Goal: Entertainment & Leisure: Consume media (video, audio)

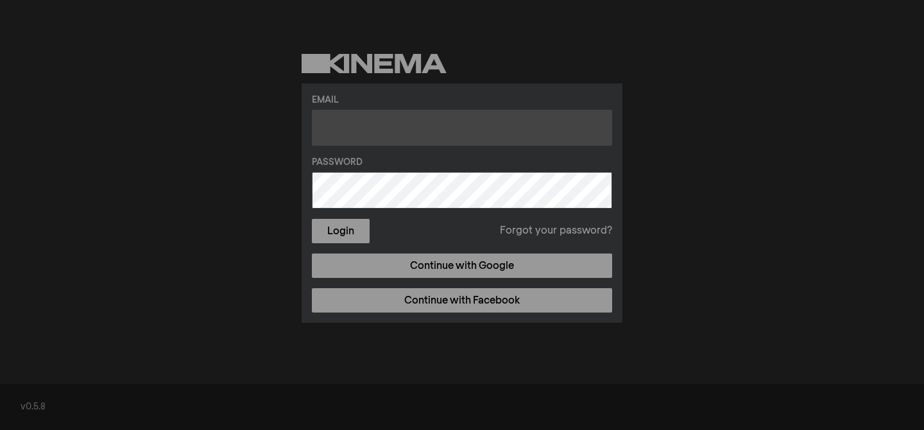
click at [412, 129] on input "text" at bounding box center [462, 128] width 300 height 36
type input "[EMAIL_ADDRESS][DOMAIN_NAME]"
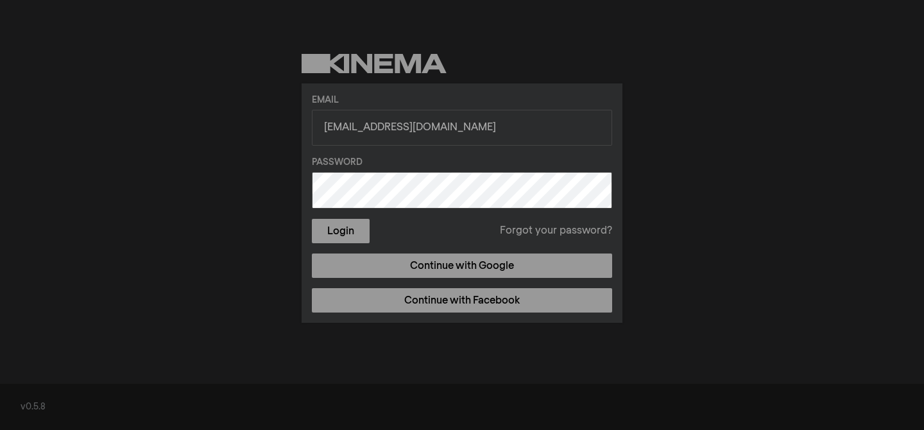
click at [312, 219] on button "Login" at bounding box center [341, 231] width 58 height 24
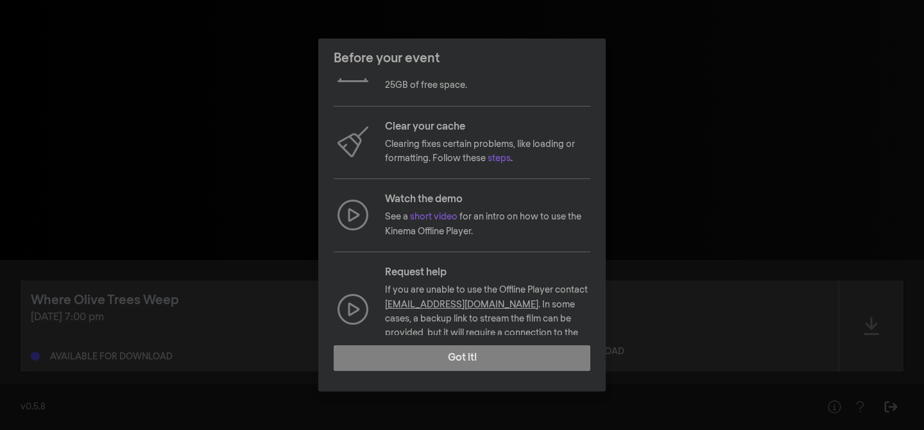
scroll to position [121, 0]
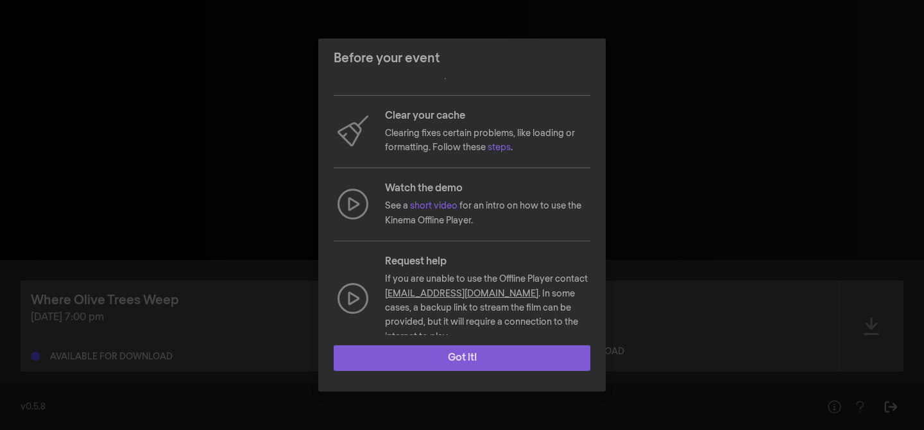
click at [467, 362] on button "Got it!" at bounding box center [462, 358] width 257 height 26
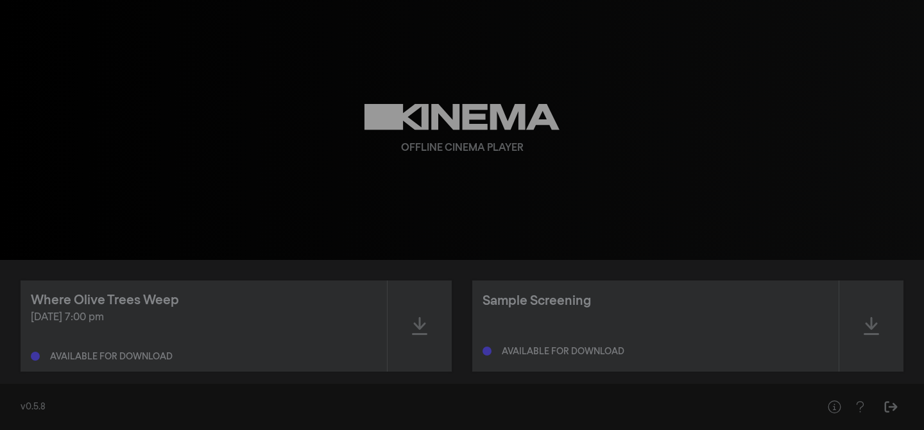
scroll to position [17, 0]
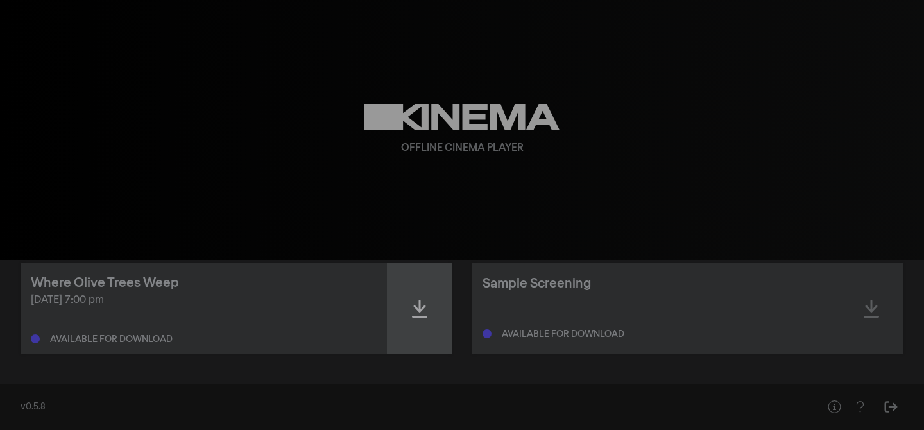
click at [410, 309] on div at bounding box center [420, 308] width 64 height 91
click at [413, 316] on icon at bounding box center [419, 309] width 15 height 18
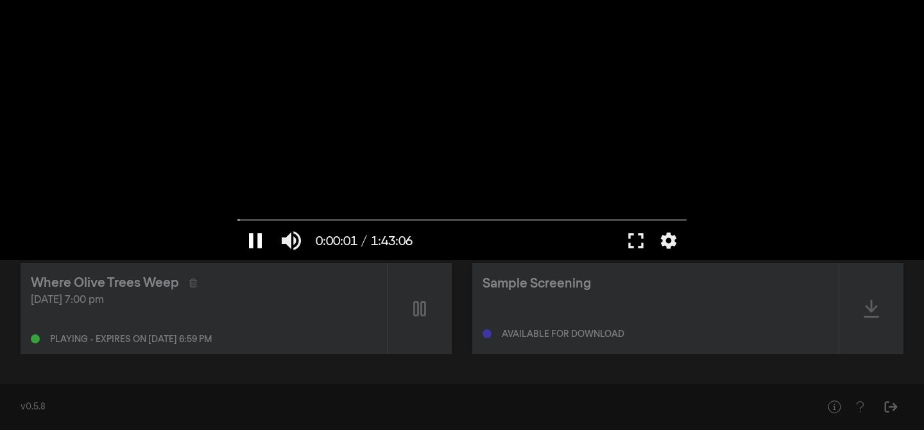
click at [248, 238] on button "pause" at bounding box center [256, 240] width 36 height 39
click at [658, 241] on button "settings" at bounding box center [669, 240] width 30 height 39
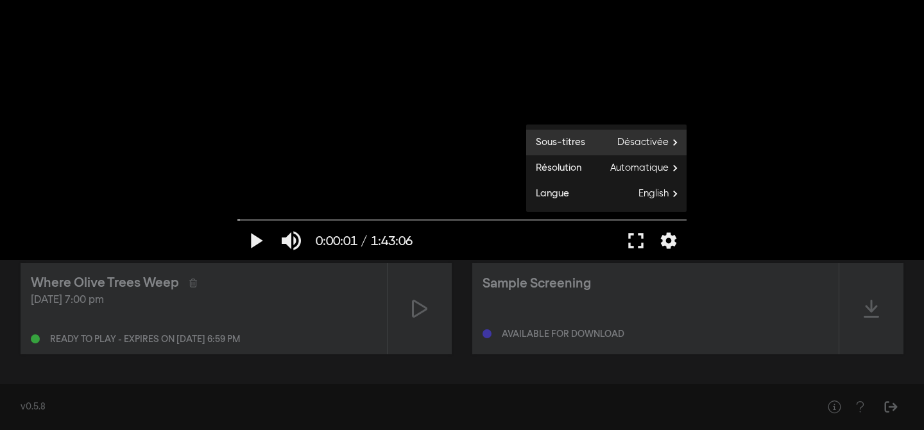
click at [663, 135] on span "Désactivée" at bounding box center [652, 142] width 69 height 19
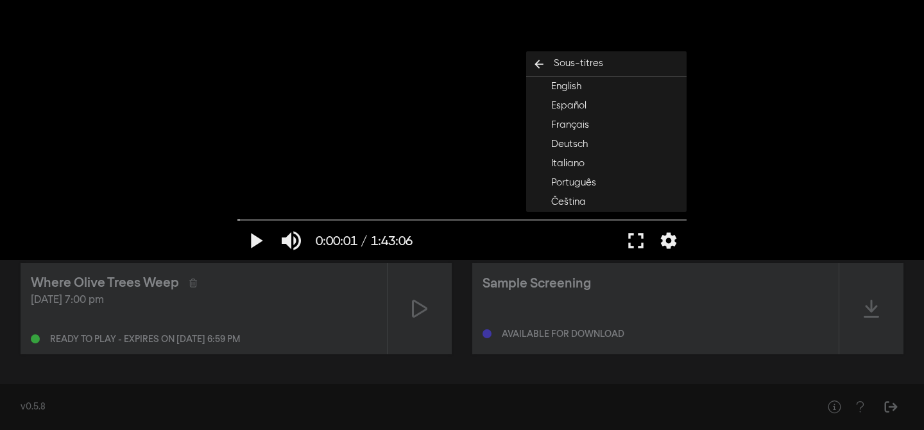
scroll to position [2, 0]
click at [612, 128] on button "Français" at bounding box center [606, 123] width 160 height 19
click at [261, 238] on button "play_arrow" at bounding box center [256, 240] width 36 height 39
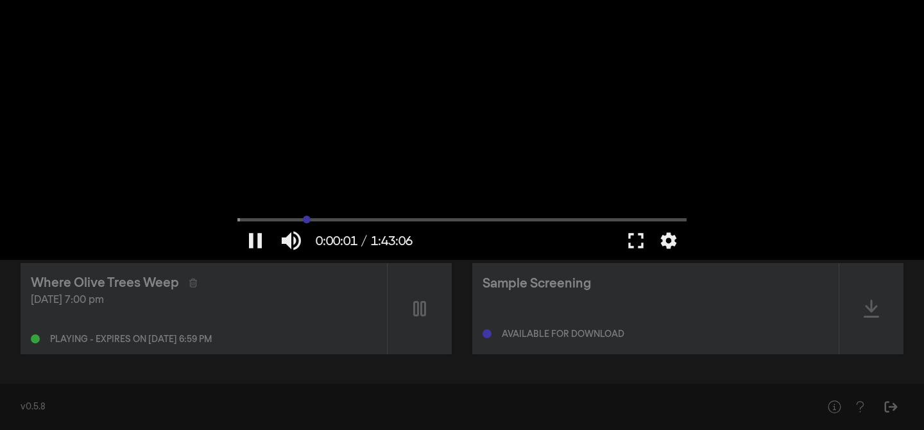
click at [307, 218] on input "Chercher" at bounding box center [462, 220] width 449 height 8
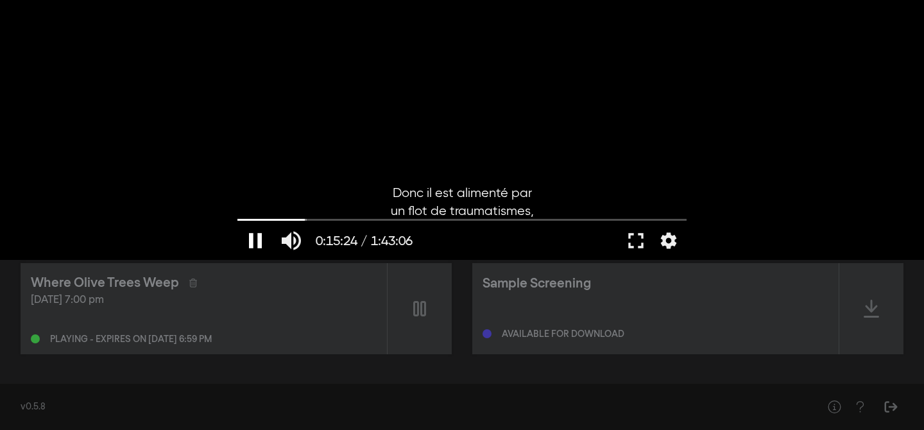
click at [248, 234] on button "pause" at bounding box center [256, 240] width 36 height 39
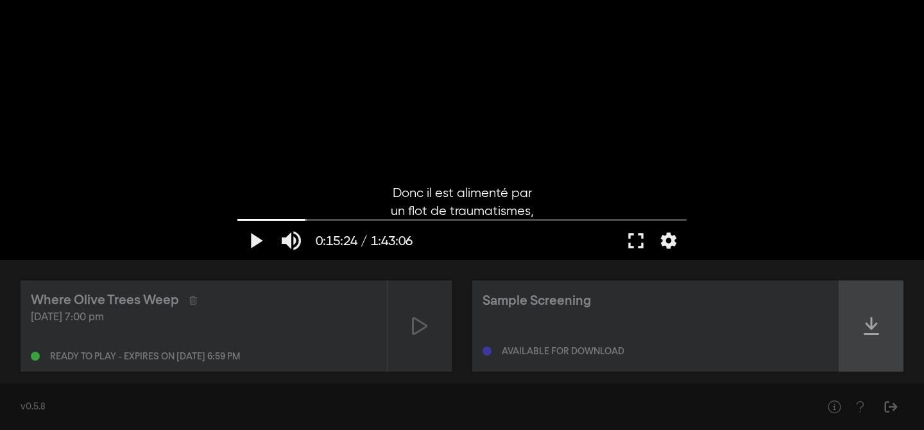
click at [875, 325] on icon at bounding box center [871, 326] width 15 height 18
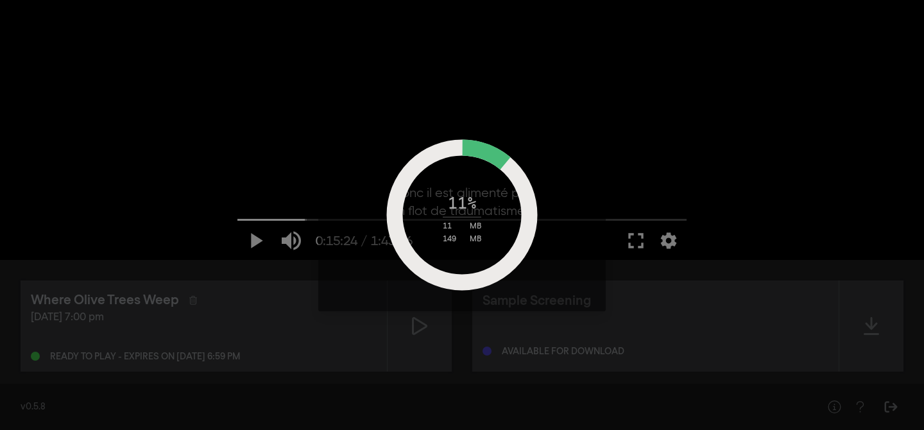
click at [760, 174] on div "11 % 11 MB 149 MB" at bounding box center [462, 215] width 924 height 430
click at [130, 208] on div "15 % 18 MB 149 MB" at bounding box center [462, 215] width 924 height 430
click at [326, 394] on div "25 % 33 MB 149 MB" at bounding box center [462, 215] width 924 height 430
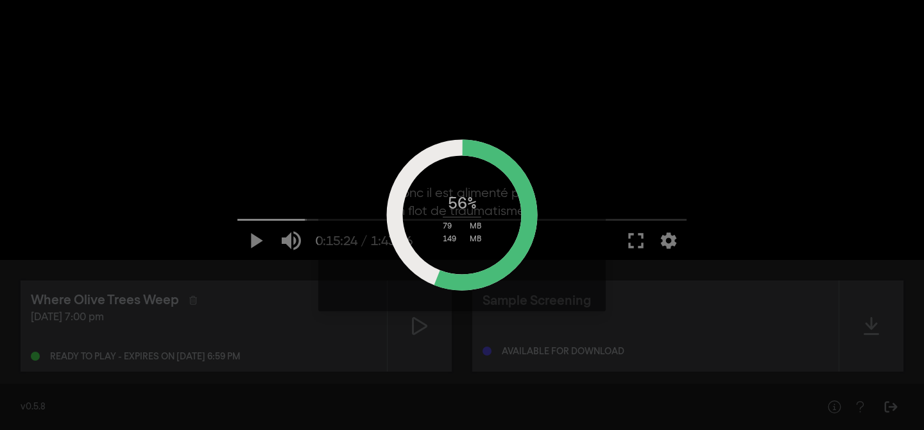
click at [904, 142] on div "56 % 79 MB 149 MB" at bounding box center [462, 215] width 924 height 430
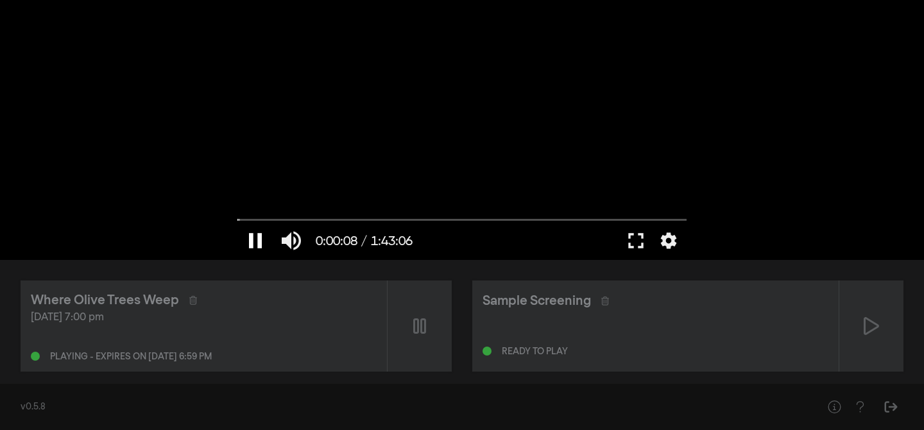
click at [255, 240] on button "pause" at bounding box center [256, 240] width 36 height 39
click at [178, 338] on div "[DATE] 7:00 pm Ready to play - expires on [DATE] 6:59 pm" at bounding box center [204, 335] width 346 height 51
click at [171, 358] on div "Ready to play - expires on [DATE] 6:59 pm" at bounding box center [145, 356] width 190 height 9
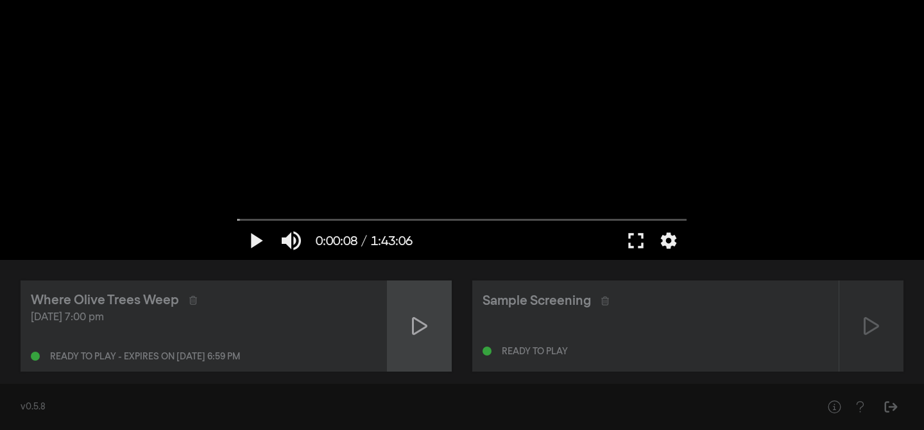
click at [424, 322] on icon at bounding box center [419, 326] width 15 height 21
click at [424, 322] on icon at bounding box center [419, 326] width 13 height 21
type input "11.412597"
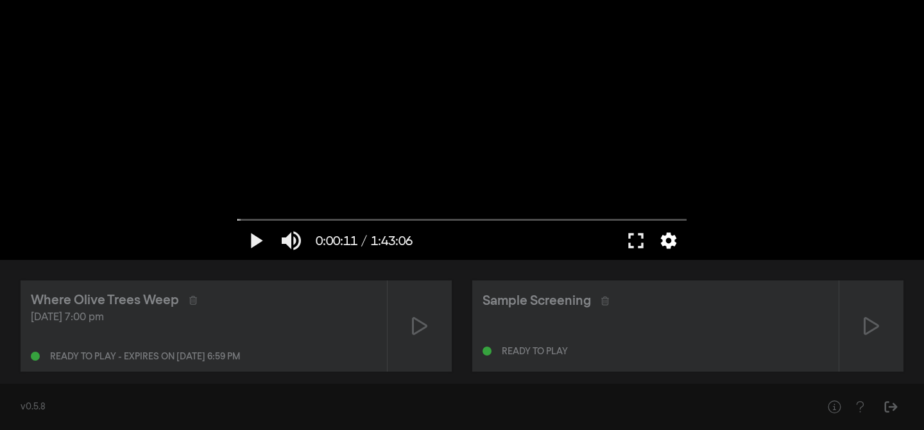
click at [669, 239] on button "settings" at bounding box center [669, 240] width 30 height 39
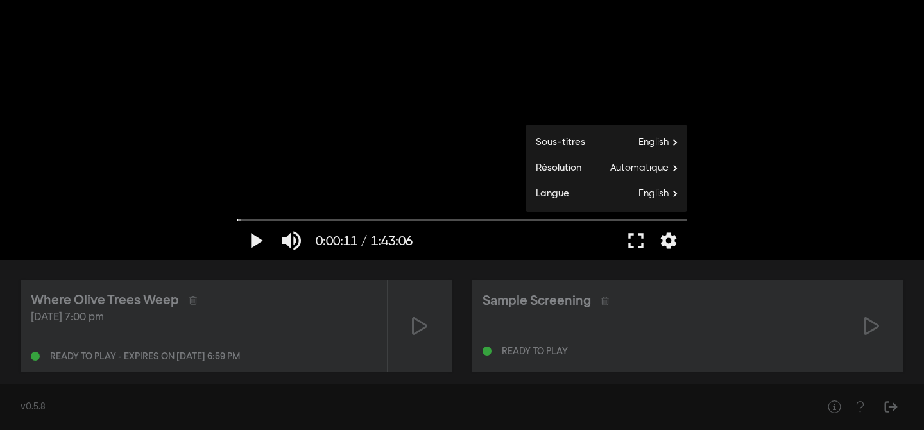
click at [101, 205] on div "play_arrow 0:00:11 / 1:43:06 volume_up fullscreen settings closed_caption Sous-…" at bounding box center [462, 130] width 924 height 260
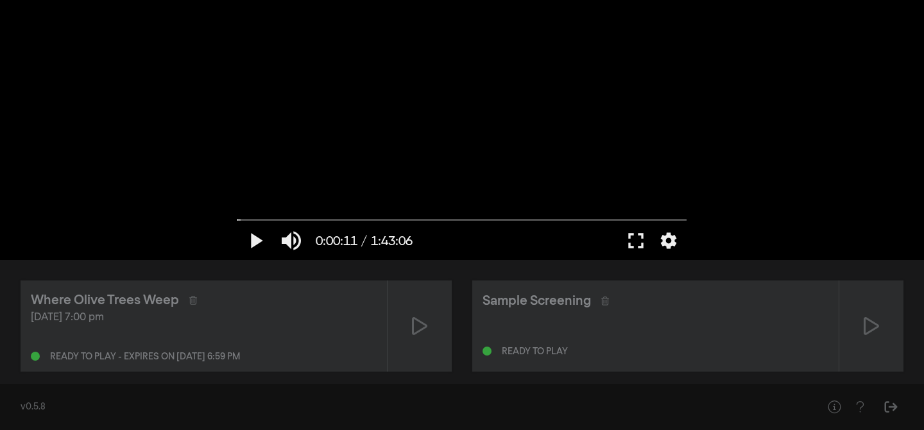
scroll to position [17, 0]
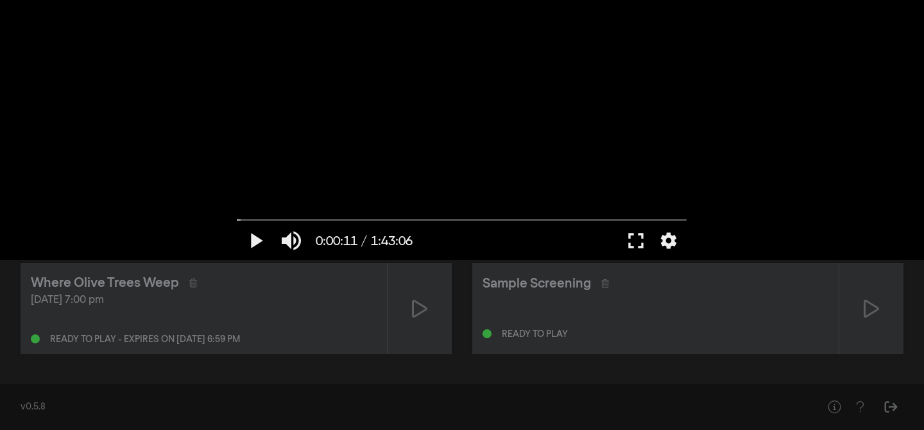
click at [173, 390] on div "v0.5.8" at bounding box center [462, 407] width 924 height 46
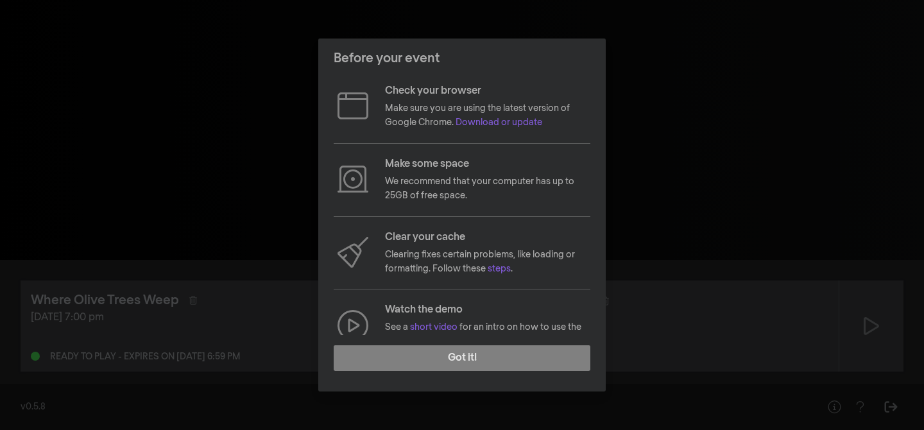
scroll to position [121, 0]
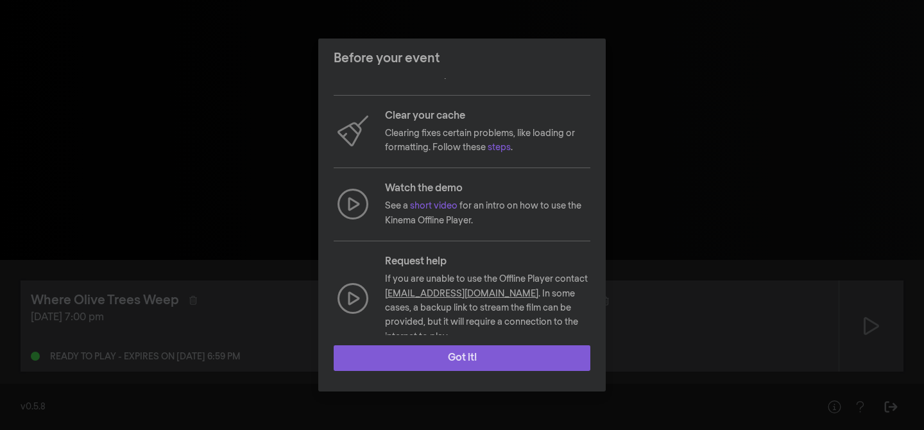
click at [442, 358] on button "Got it!" at bounding box center [462, 358] width 257 height 26
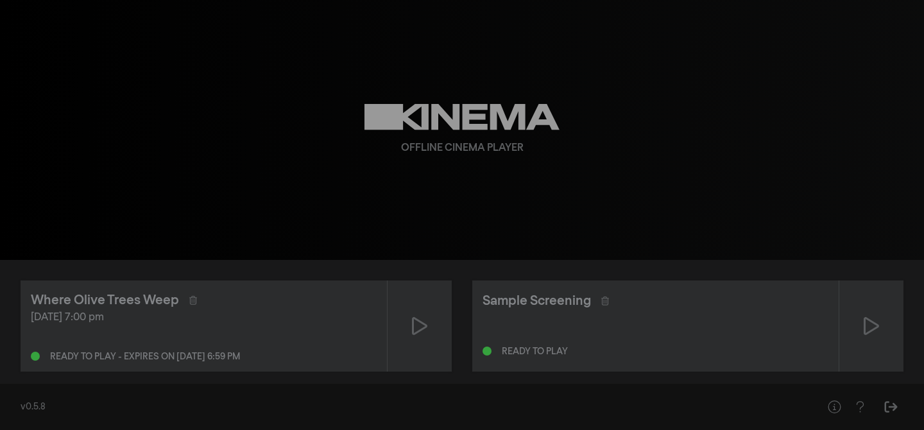
scroll to position [17, 0]
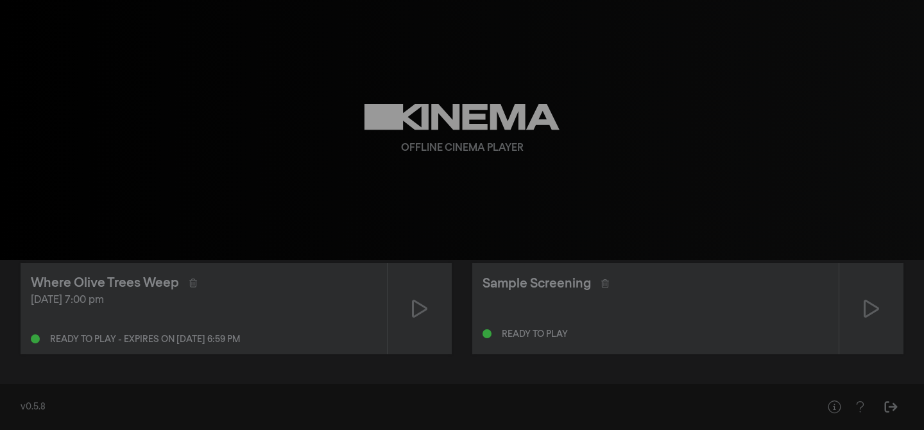
click at [195, 341] on div "Ready to play - expires on [DATE] 6:59 pm" at bounding box center [145, 339] width 190 height 9
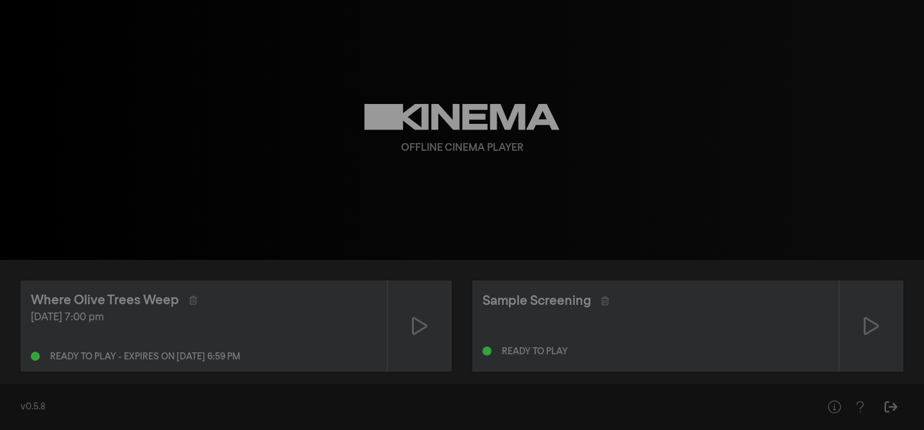
click at [474, 145] on div "Offline Cinema Player" at bounding box center [462, 148] width 123 height 15
click at [455, 116] on icon at bounding box center [463, 117] width 196 height 26
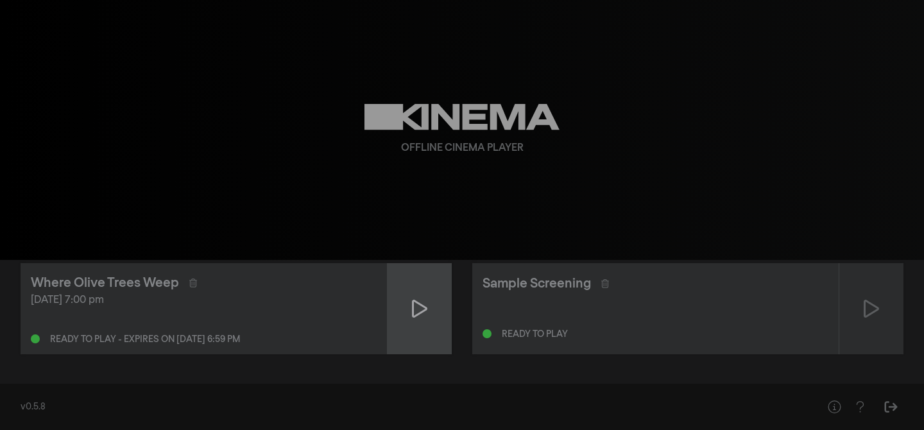
scroll to position [15, 0]
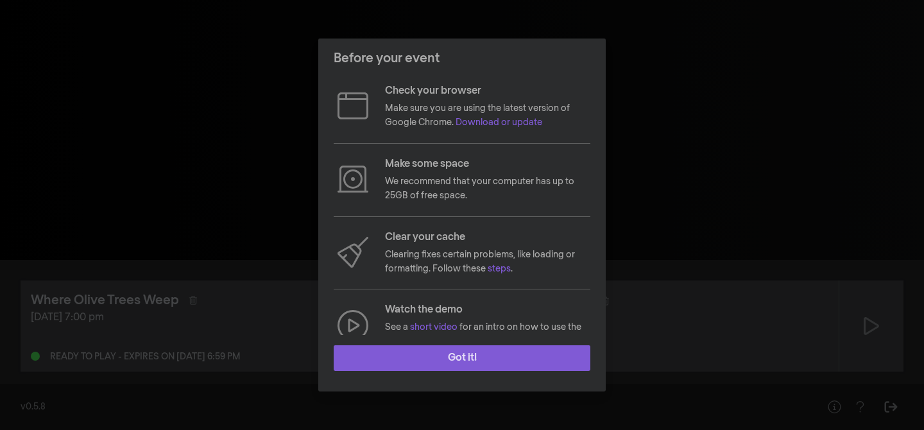
click at [468, 356] on button "Got it!" at bounding box center [462, 358] width 257 height 26
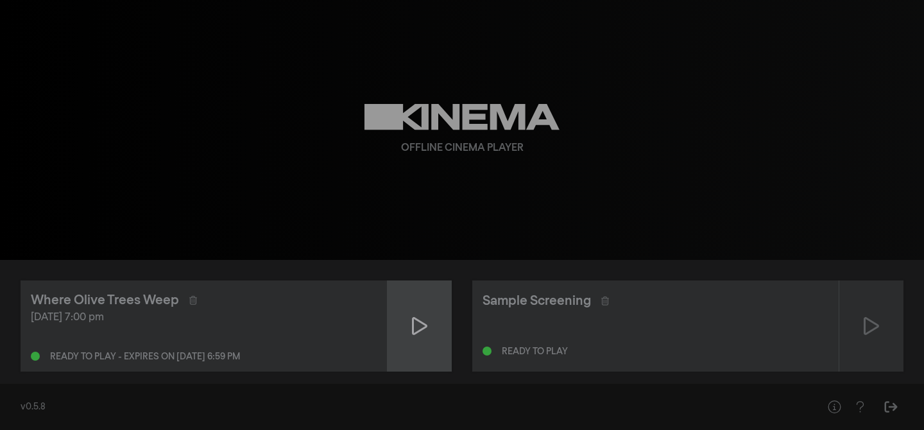
click at [416, 333] on icon at bounding box center [419, 326] width 15 height 18
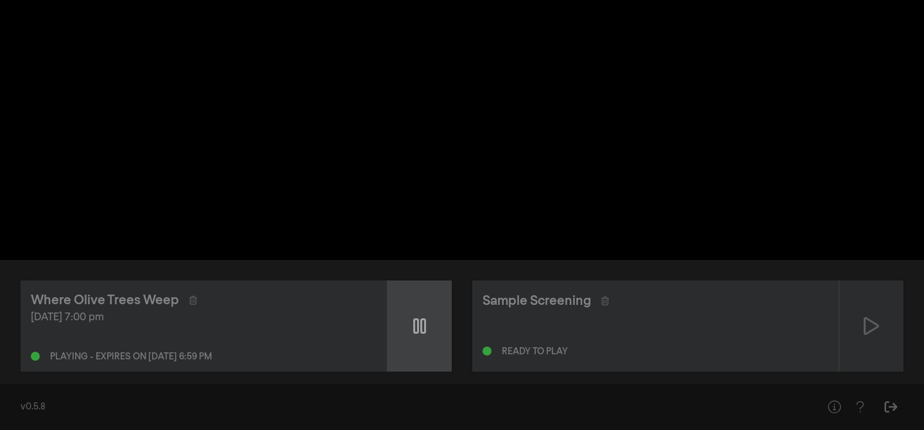
click at [416, 333] on icon at bounding box center [419, 325] width 13 height 15
type input "0.083416"
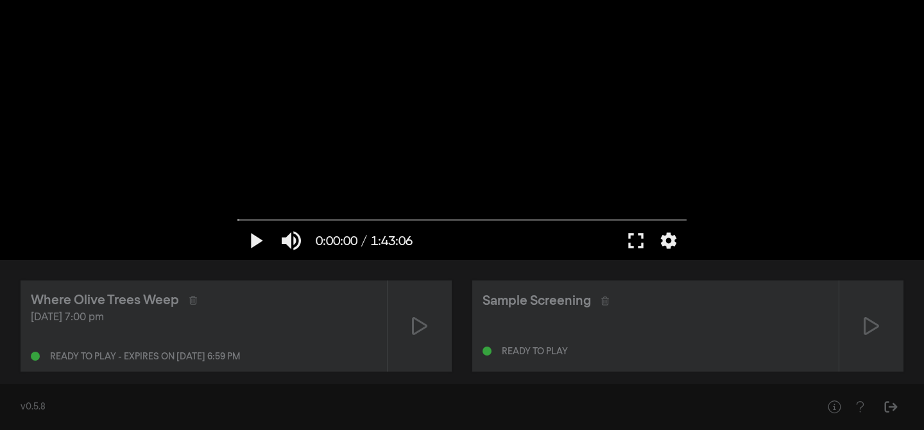
click at [254, 348] on div "Ready to play - expires on [DATE] 6:59 pm" at bounding box center [204, 353] width 346 height 15
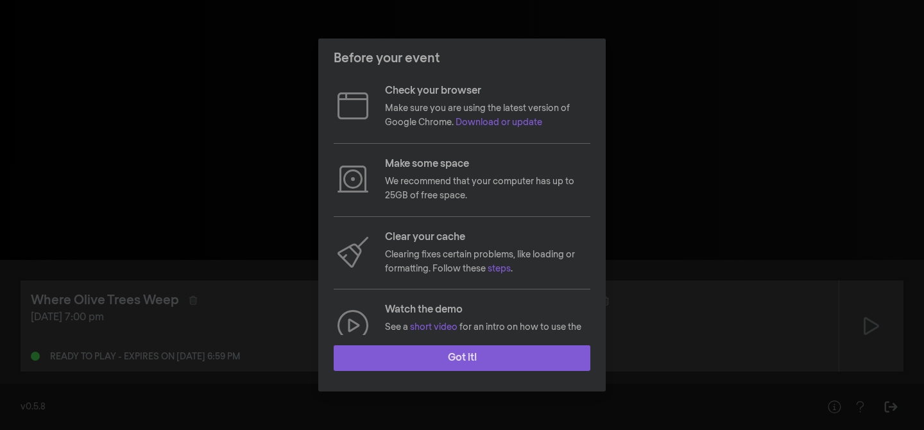
click at [460, 356] on button "Got it!" at bounding box center [462, 358] width 257 height 26
